Goal: Navigation & Orientation: Find specific page/section

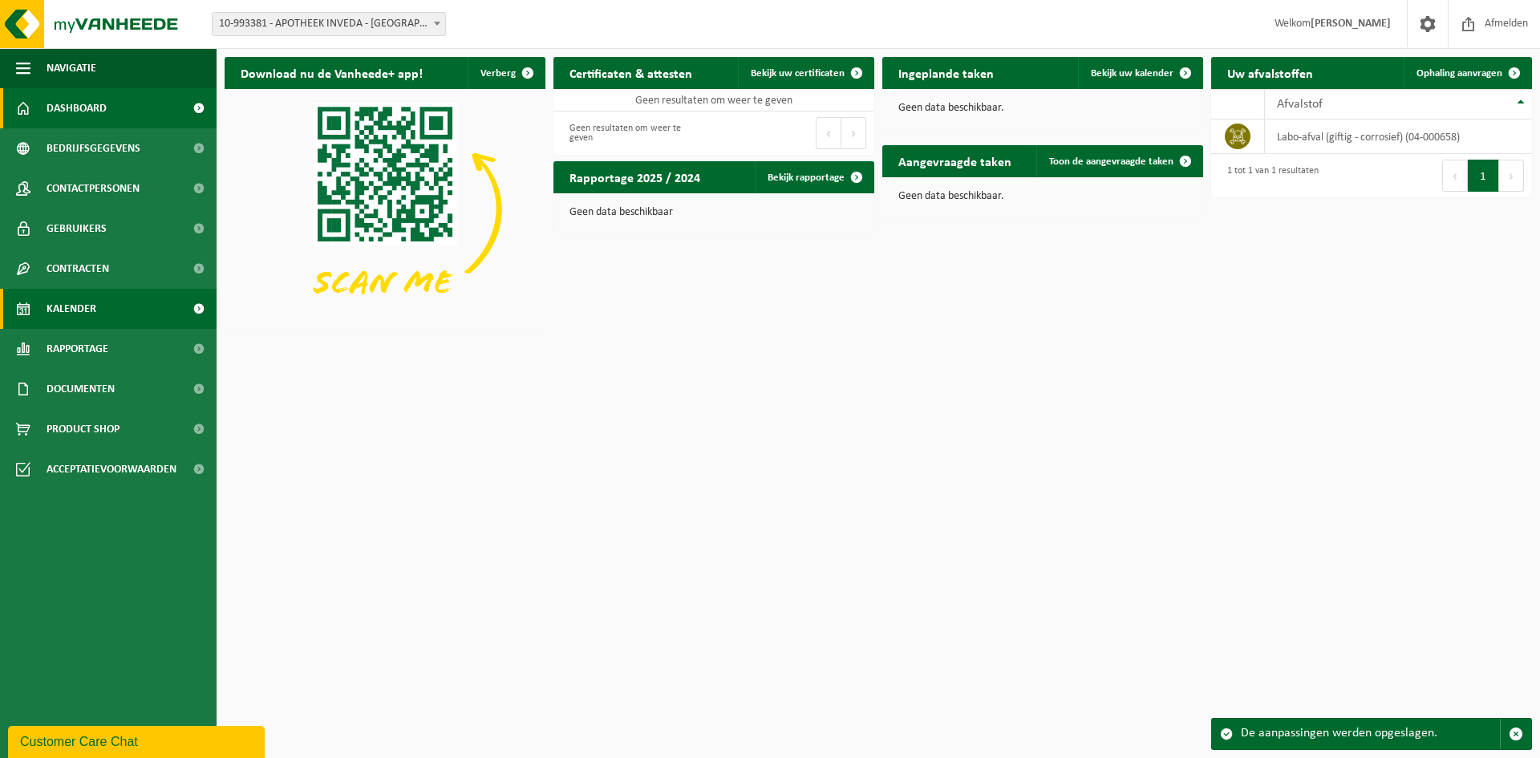
click at [111, 306] on link "Kalender" at bounding box center [108, 309] width 217 height 40
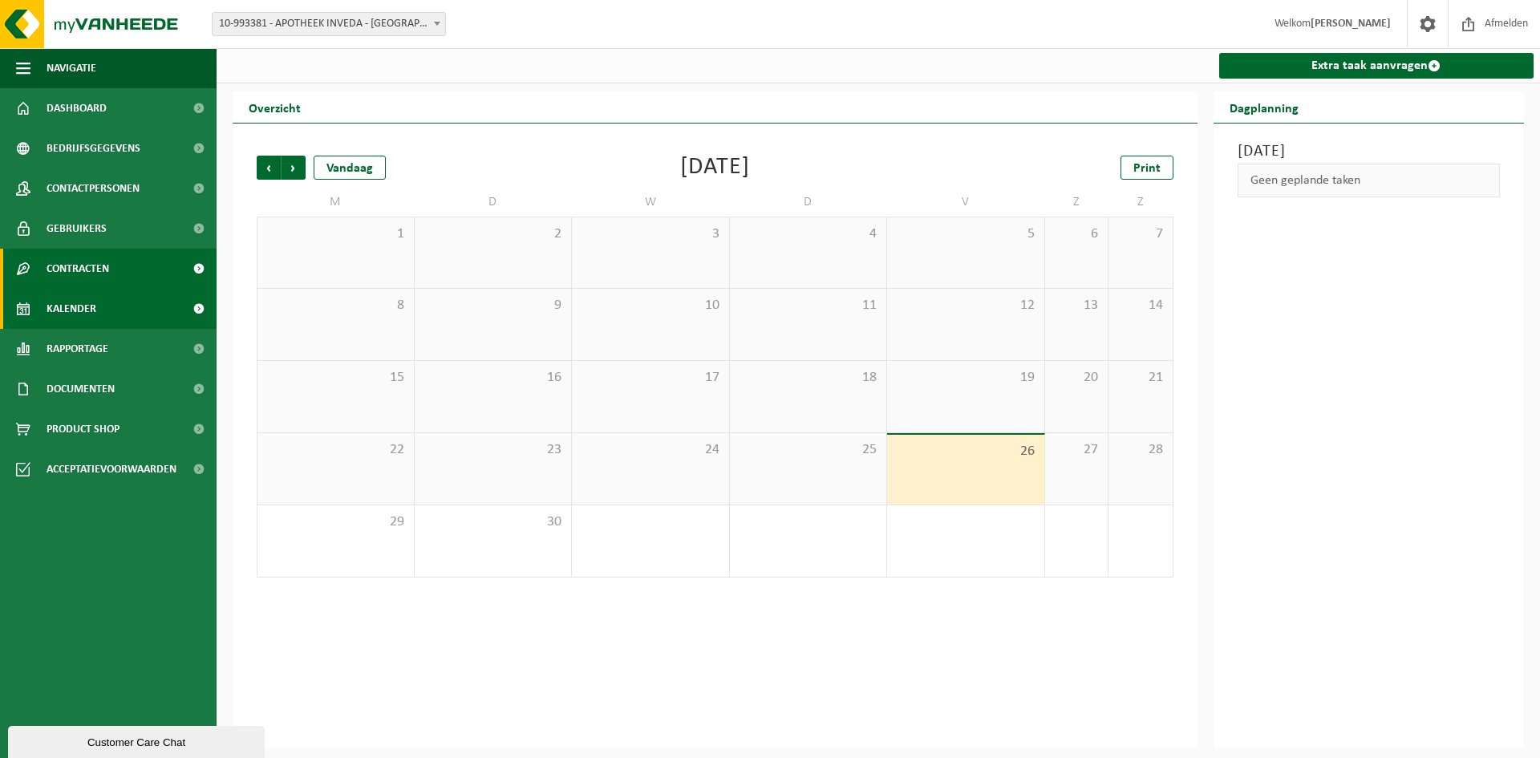
click at [111, 270] on link "Contracten" at bounding box center [108, 269] width 217 height 40
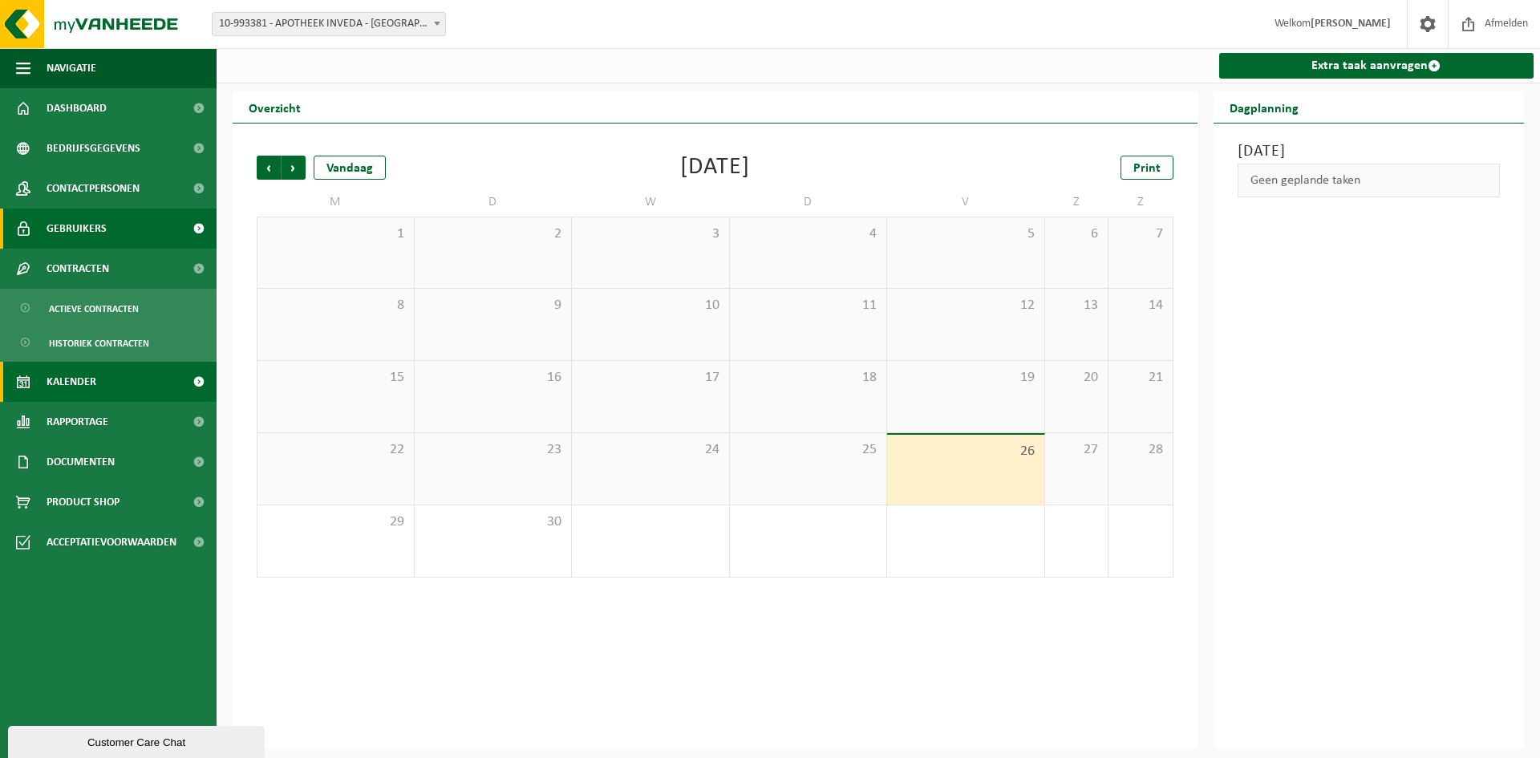
click at [116, 231] on link "Gebruikers" at bounding box center [108, 229] width 217 height 40
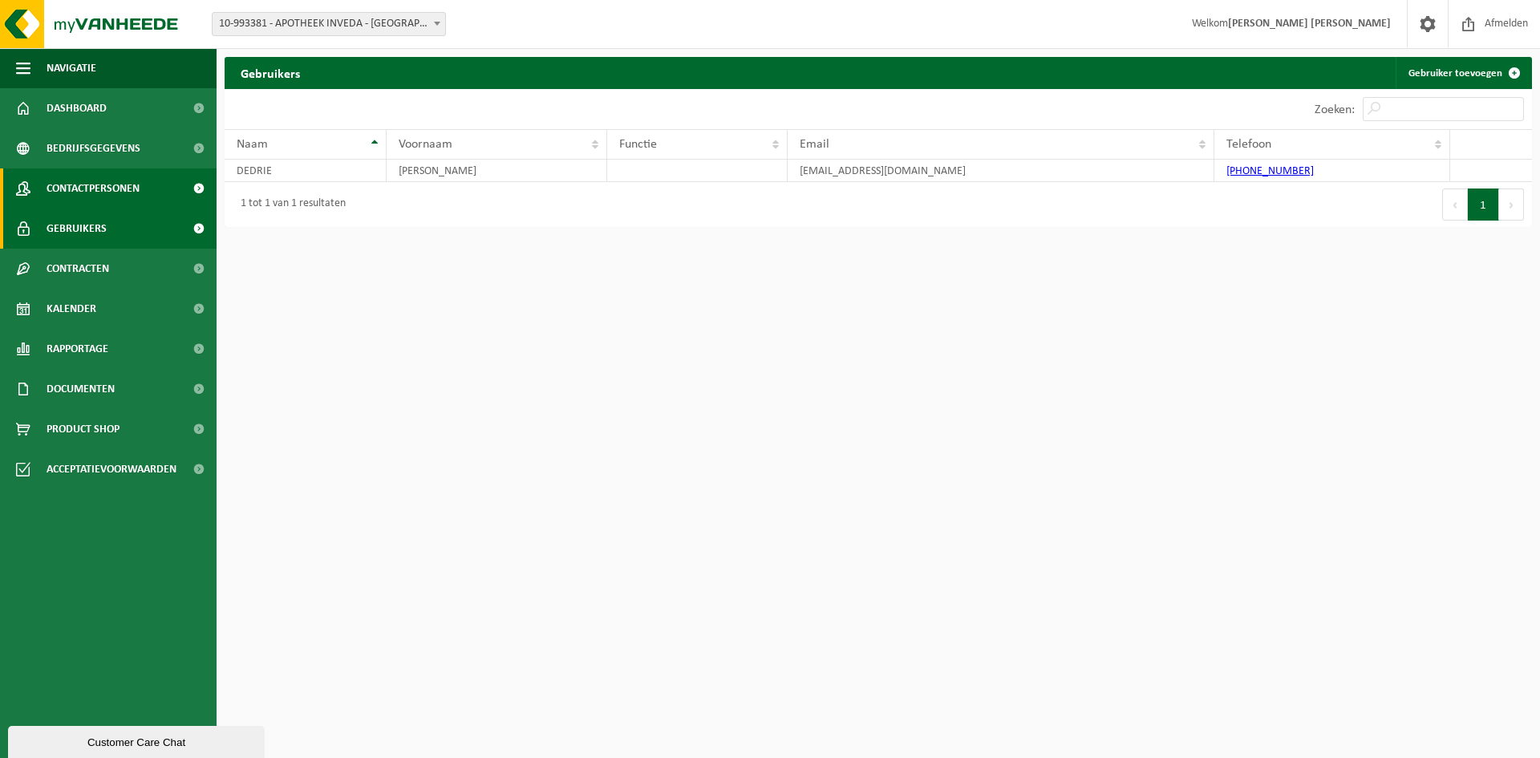
click at [130, 181] on span "Contactpersonen" at bounding box center [93, 188] width 93 height 40
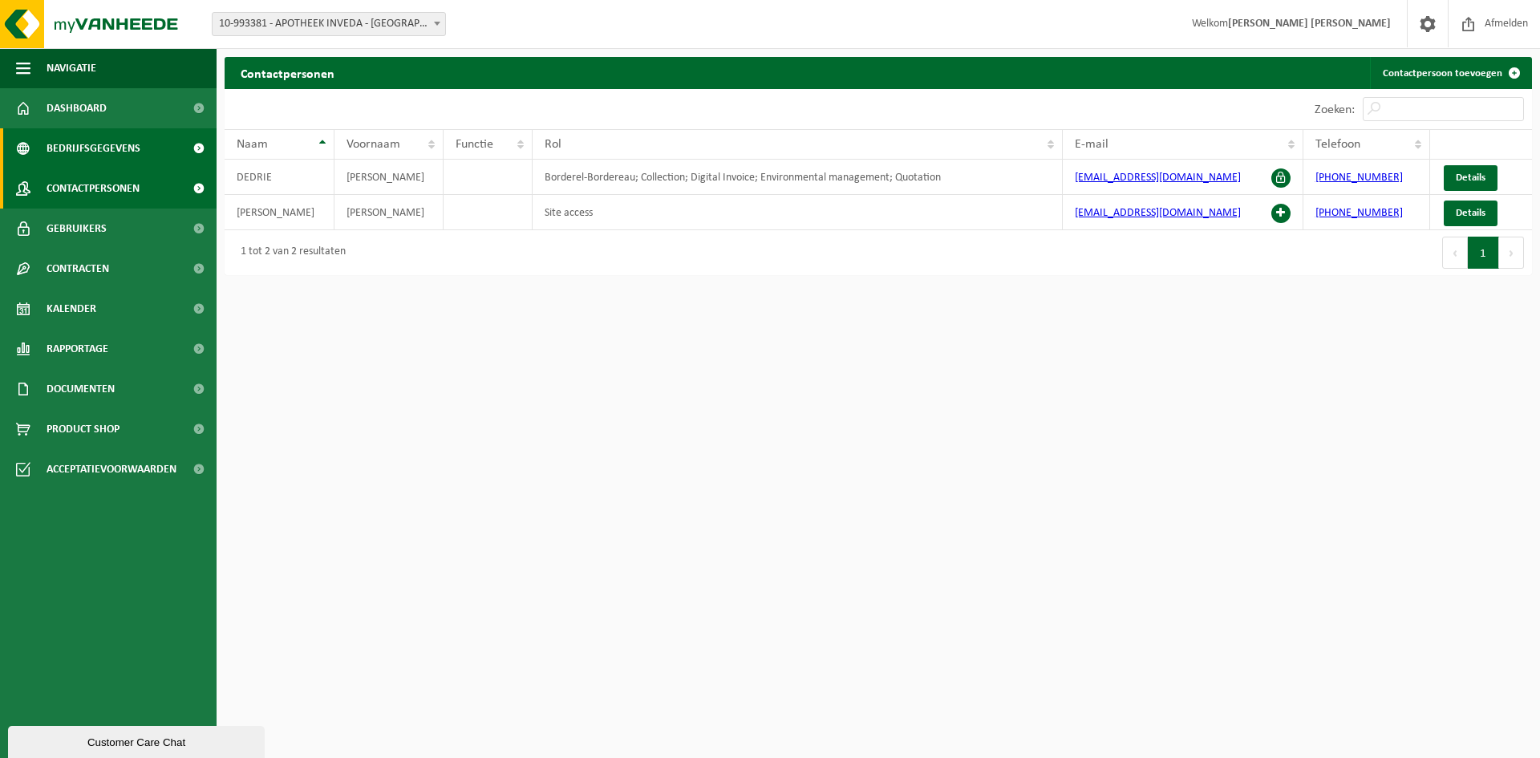
click at [128, 158] on span "Bedrijfsgegevens" at bounding box center [94, 148] width 94 height 40
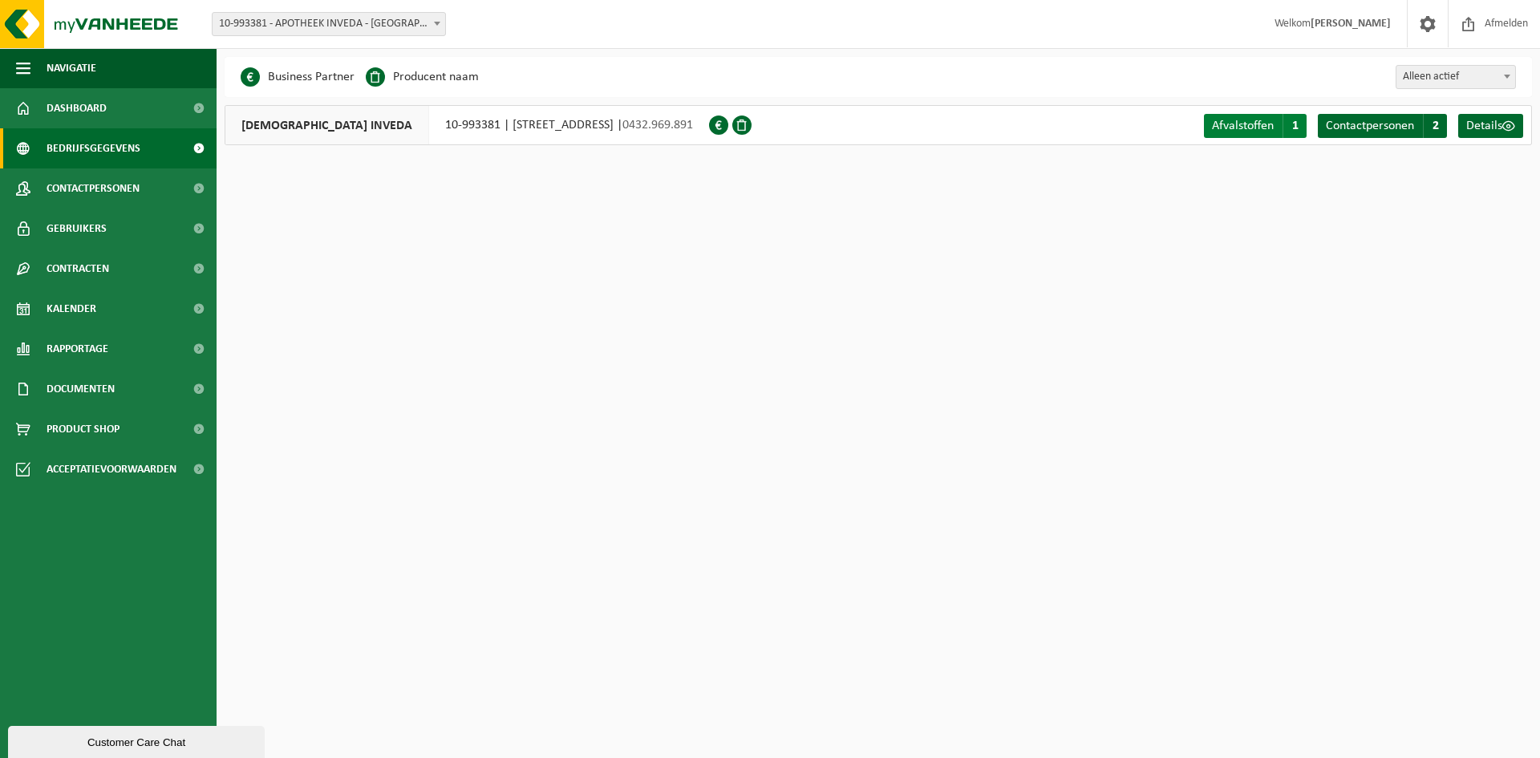
click at [1292, 123] on span "1" at bounding box center [1295, 126] width 24 height 24
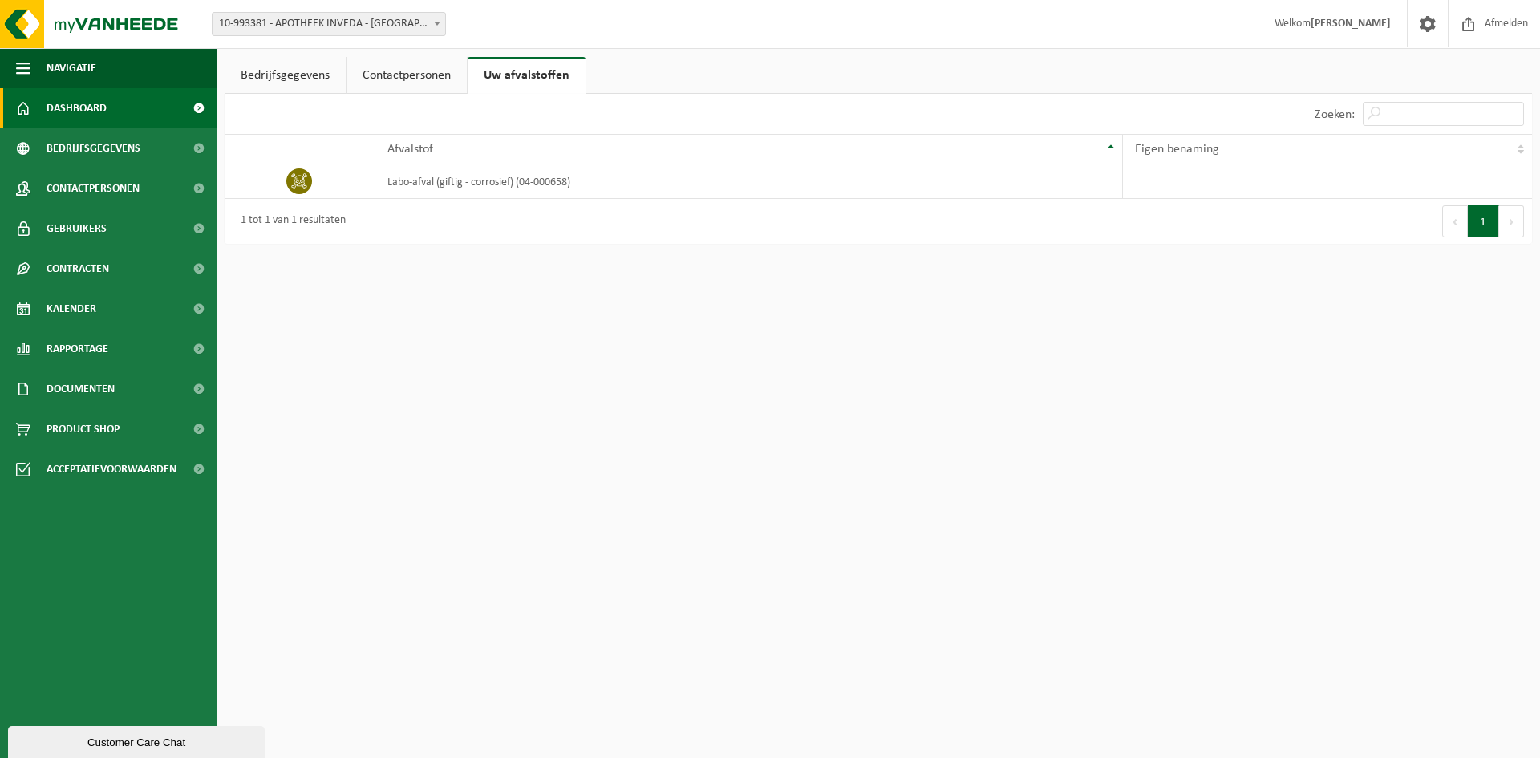
click at [115, 107] on link "Dashboard" at bounding box center [108, 108] width 217 height 40
